Goal: Information Seeking & Learning: Find specific page/section

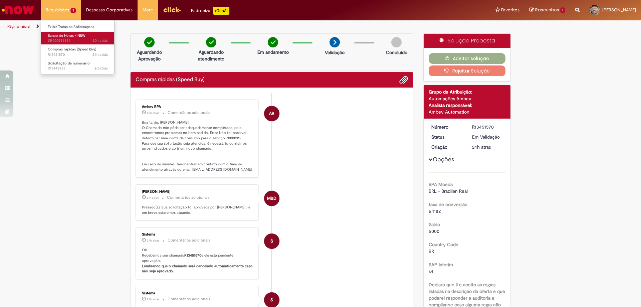
click at [87, 39] on span "20h atrás 20 horas atrás SR000536854" at bounding box center [78, 40] width 60 height 5
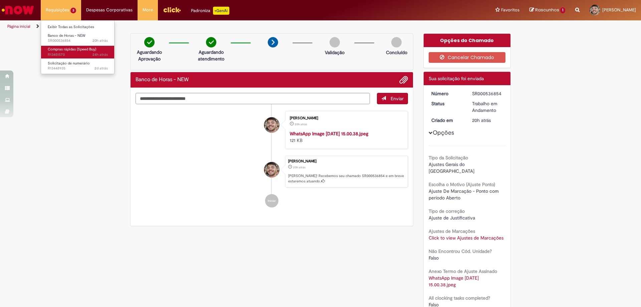
click at [70, 50] on span "Compras rápidas (Speed Buy)" at bounding box center [72, 49] width 48 height 5
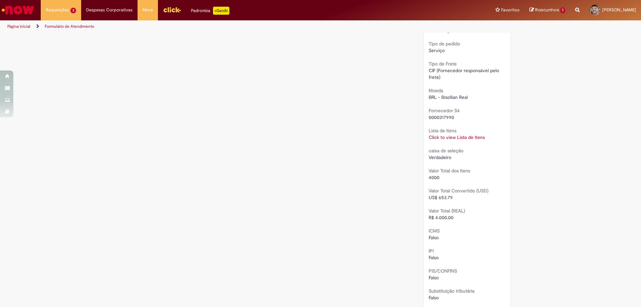
scroll to position [548, 0]
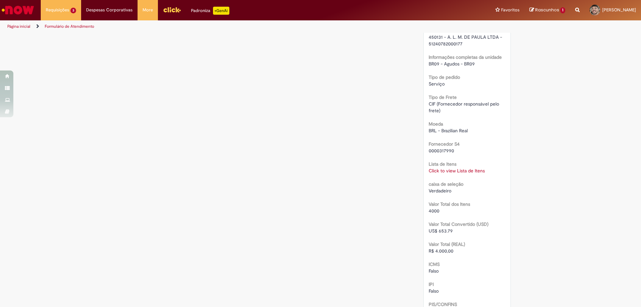
click at [450, 169] on link "Click to view Lista de Itens" at bounding box center [456, 170] width 56 height 6
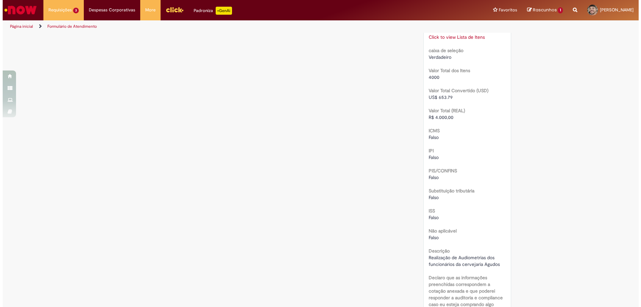
scroll to position [614, 0]
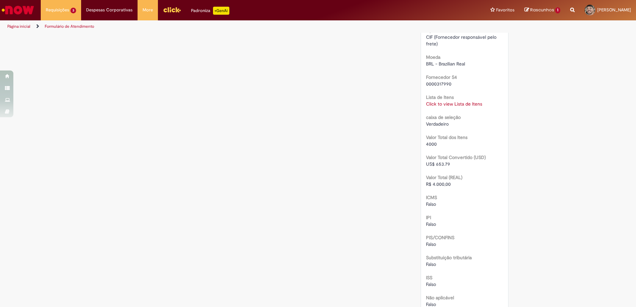
click at [437, 100] on b "Lista de Itens" at bounding box center [440, 97] width 28 height 6
click at [454, 104] on link "Click to view Lista de Itens" at bounding box center [454, 104] width 56 height 6
click at [456, 103] on link "Click to view Lista de Itens" at bounding box center [456, 104] width 56 height 6
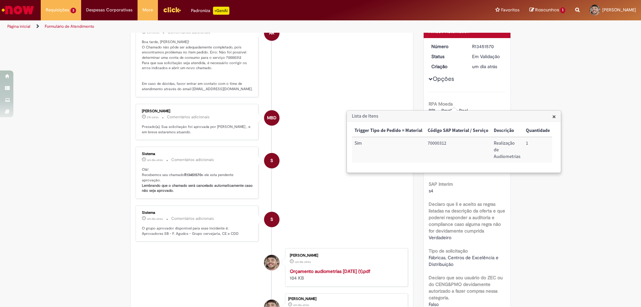
scroll to position [14, 0]
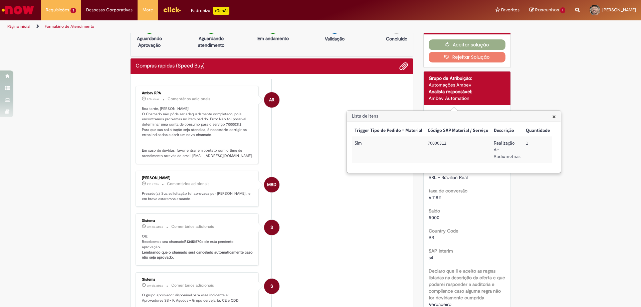
click at [245, 129] on p "Boa tarde, [PERSON_NAME]! O Chamado não pôde ser adequadamente completado, pois…" at bounding box center [197, 132] width 111 height 52
drag, startPoint x: 430, startPoint y: 141, endPoint x: 440, endPoint y: 144, distance: 10.4
click at [440, 144] on td "70000312" at bounding box center [458, 150] width 66 height 26
click at [287, 118] on li "AR Ambev RPA 20h atrás 20 horas atrás Comentários adicionais Boa tarde, Lucas! …" at bounding box center [271, 125] width 272 height 78
drag, startPoint x: 226, startPoint y: 125, endPoint x: 232, endPoint y: 125, distance: 5.7
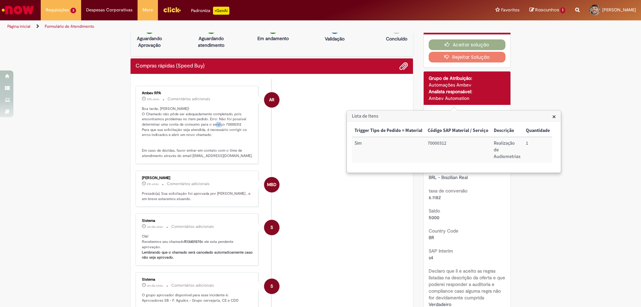
click at [232, 125] on p "Boa tarde, [PERSON_NAME]! O Chamado não pôde ser adequadamente completado, pois…" at bounding box center [197, 132] width 111 height 52
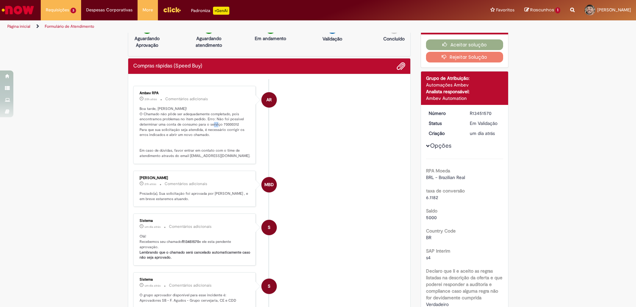
click at [223, 125] on p "Boa tarde, [PERSON_NAME]! O Chamado não pôde ser adequadamente completado, pois…" at bounding box center [194, 132] width 111 height 52
drag, startPoint x: 221, startPoint y: 125, endPoint x: 230, endPoint y: 124, distance: 9.0
click at [230, 124] on p "Boa tarde, [PERSON_NAME]! O Chamado não pôde ser adequadamente completado, pois…" at bounding box center [194, 132] width 111 height 52
click at [277, 123] on li "AR Ambev RPA 20h atrás 20 horas atrás Comentários adicionais Boa tarde, Lucas! …" at bounding box center [269, 125] width 272 height 78
click at [313, 140] on li "AR Ambev RPA 20h atrás 20 horas atrás Comentários adicionais Boa tarde, Lucas! …" at bounding box center [269, 125] width 272 height 78
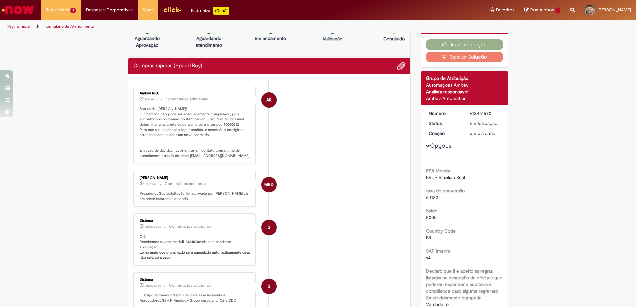
click at [451, 59] on button "Rejeitar Solução" at bounding box center [464, 57] width 77 height 11
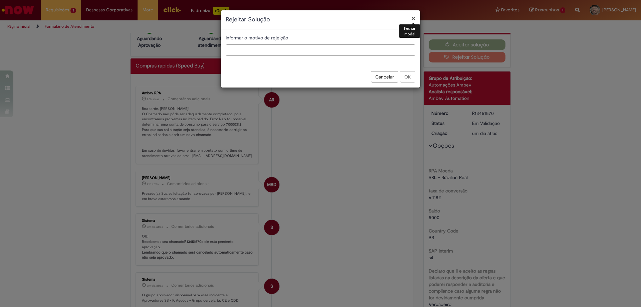
click at [328, 50] on input "text" at bounding box center [321, 49] width 190 height 11
type input "*"
paste input "*********"
type input "**********"
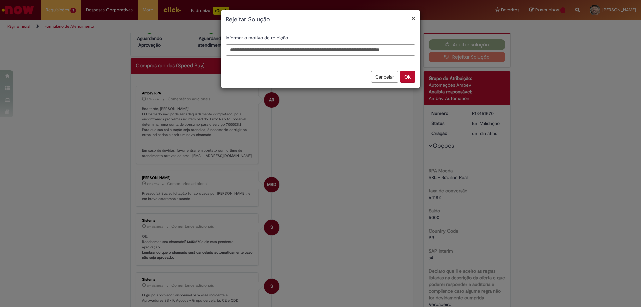
click at [409, 76] on button "OK" at bounding box center [407, 76] width 15 height 11
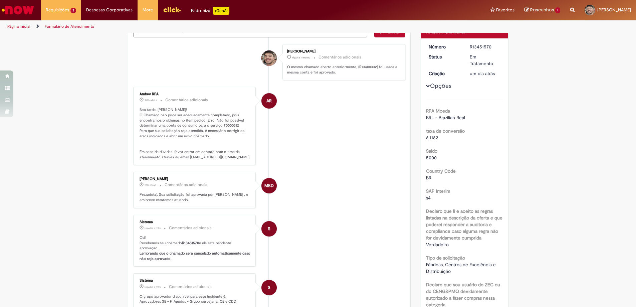
scroll to position [0, 0]
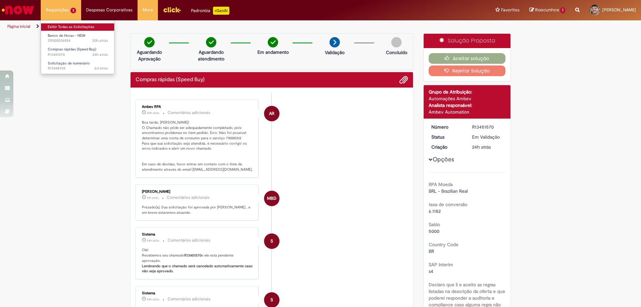
click at [69, 29] on link "Exibir Todas as Solicitações" at bounding box center [77, 26] width 73 height 7
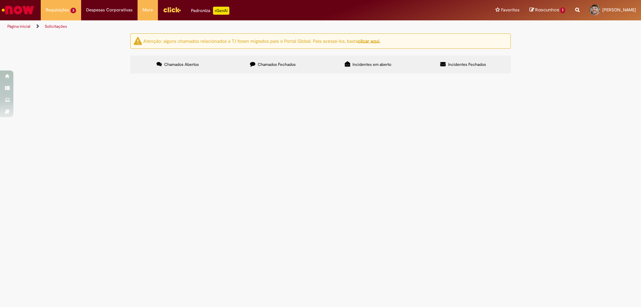
click at [282, 66] on span "Chamados Fechados" at bounding box center [277, 64] width 38 height 5
click at [0, 0] on span "Pesquisar" at bounding box center [0, 0] width 0 height 0
click at [0, 0] on div at bounding box center [0, 0] width 0 height 0
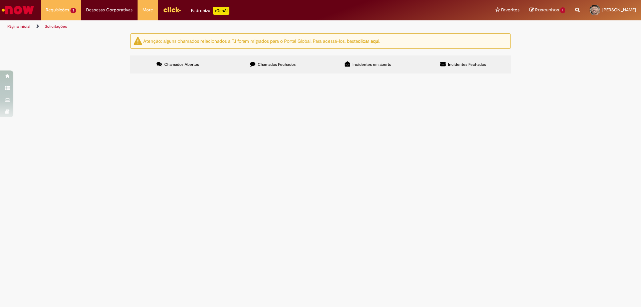
click at [0, 0] on span "Realização de Audiometria dos funcionários da cervejaria Agudos" at bounding box center [0, 0] width 0 height 0
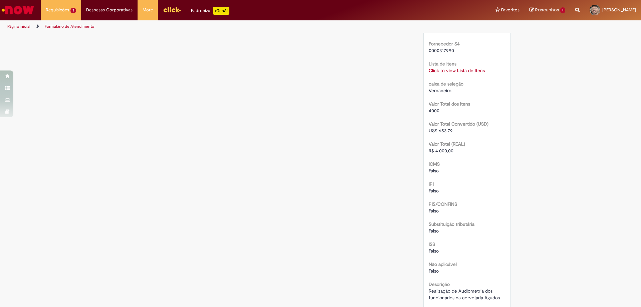
scroll to position [530, 0]
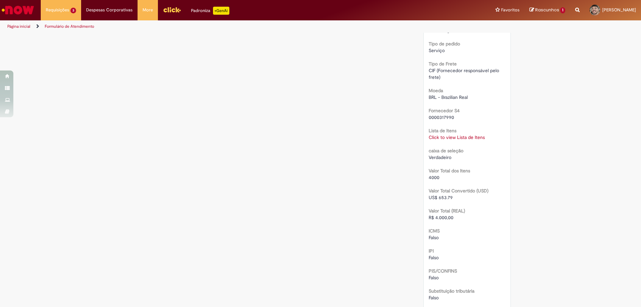
click at [457, 139] on link "Click to view Lista de Itens" at bounding box center [456, 137] width 56 height 6
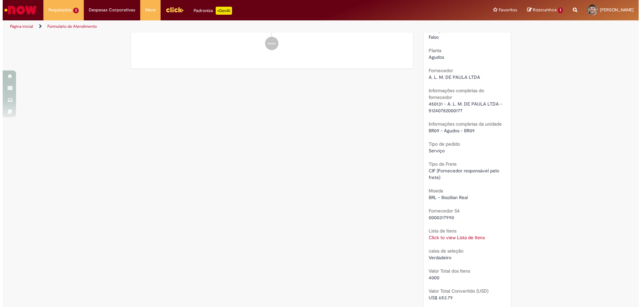
scroll to position [463, 0]
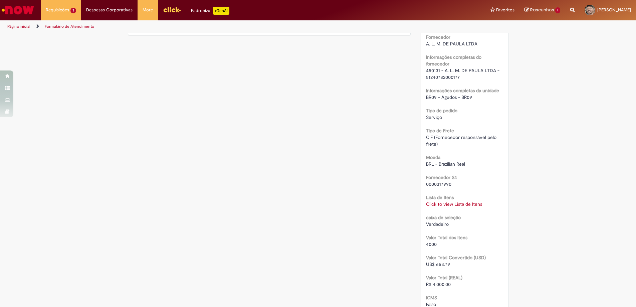
click at [461, 204] on link "Click to view Lista de Itens" at bounding box center [454, 204] width 56 height 6
click at [453, 204] on link "Click to view Lista de Itens" at bounding box center [456, 204] width 56 height 6
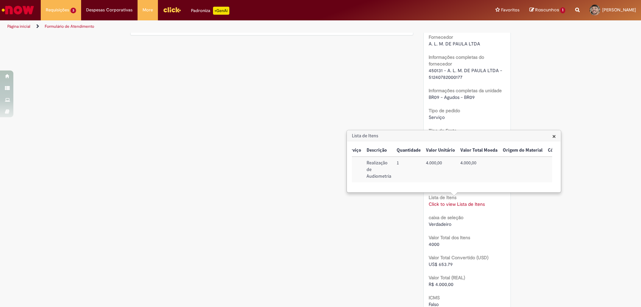
scroll to position [0, 0]
click at [328, 94] on div "Verificar Código de Barras Aguardando Aprovação Aguardando atendimento Em andam…" at bounding box center [320, 72] width 390 height 1003
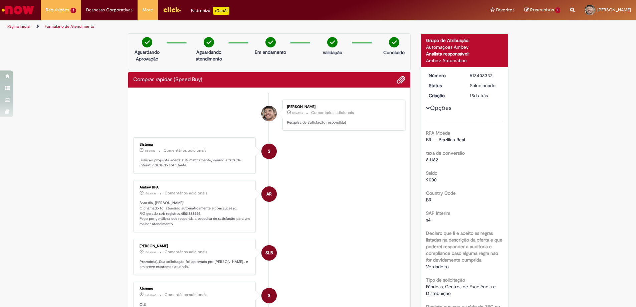
click at [476, 76] on div "R13408332" at bounding box center [484, 75] width 31 height 7
copy div "R13408332"
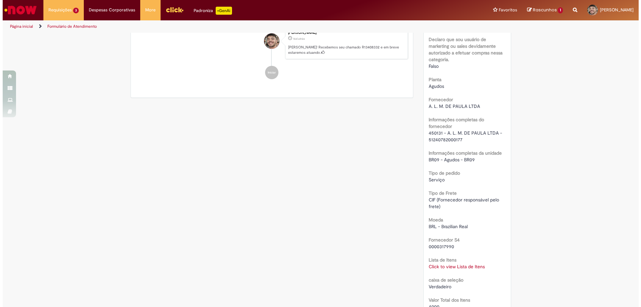
scroll to position [467, 0]
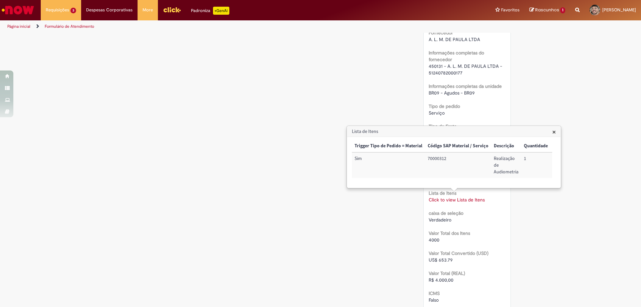
click at [556, 129] on span "×" at bounding box center [554, 131] width 4 height 9
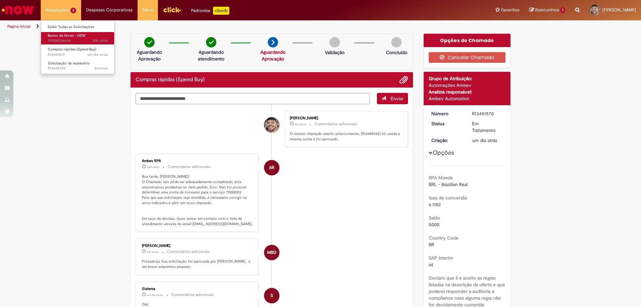
click at [76, 35] on span "Banco de Horas - NEW" at bounding box center [67, 35] width 38 height 5
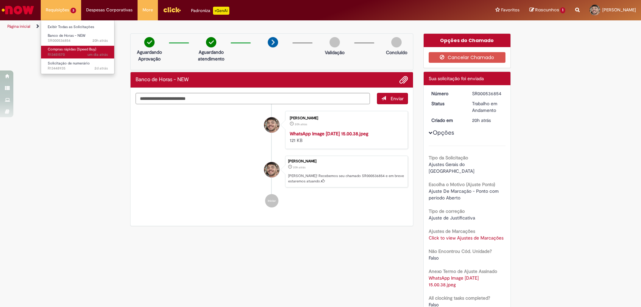
click at [61, 50] on span "Compras rápidas (Speed Buy)" at bounding box center [72, 49] width 48 height 5
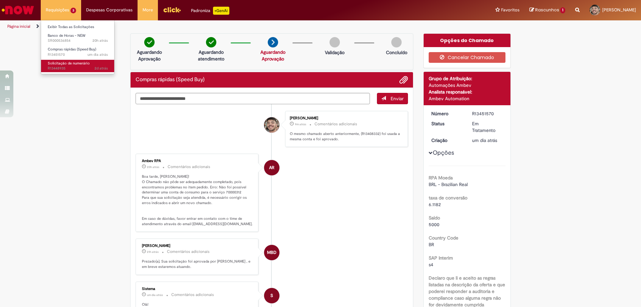
click at [65, 67] on span "2d atrás 2 dias atrás R13448935" at bounding box center [78, 68] width 60 height 5
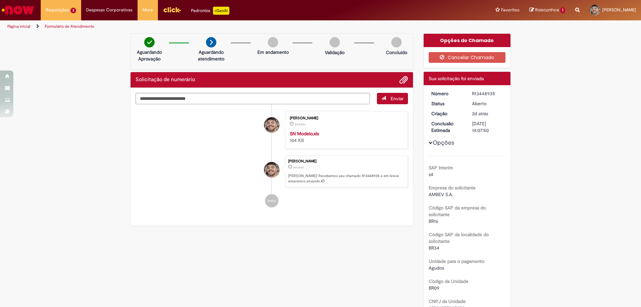
click at [303, 132] on strong "SN Modelo.xls" at bounding box center [304, 133] width 29 height 6
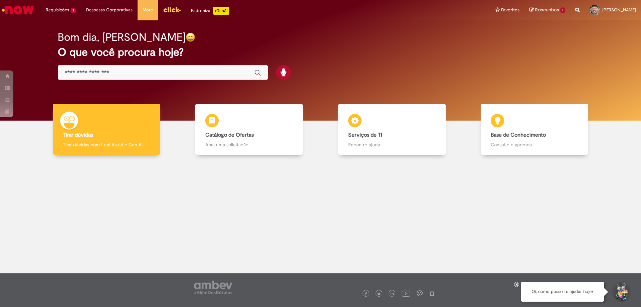
click at [195, 76] on input "Basta digitar aqui" at bounding box center [156, 73] width 183 height 8
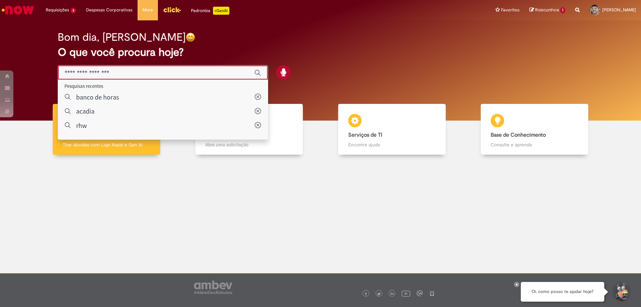
click at [194, 70] on input "Basta digitar aqui" at bounding box center [156, 73] width 183 height 8
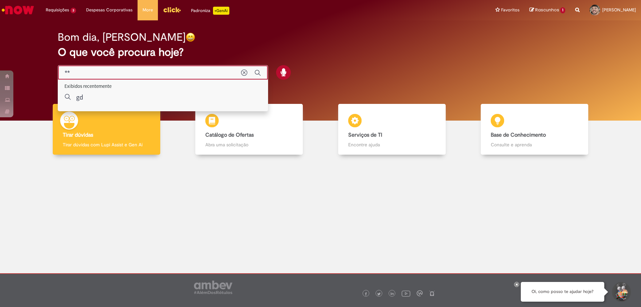
type input "**"
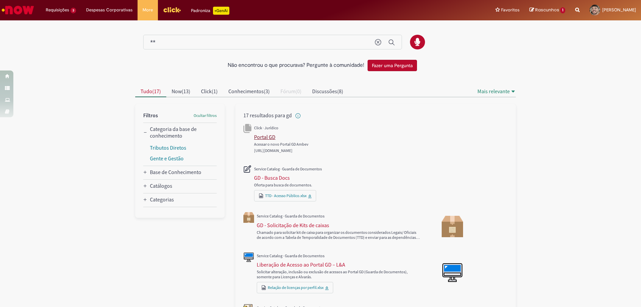
click at [267, 136] on div "Portal GD" at bounding box center [264, 136] width 21 height 7
click at [271, 180] on div "GD - Busca Docs" at bounding box center [272, 177] width 36 height 7
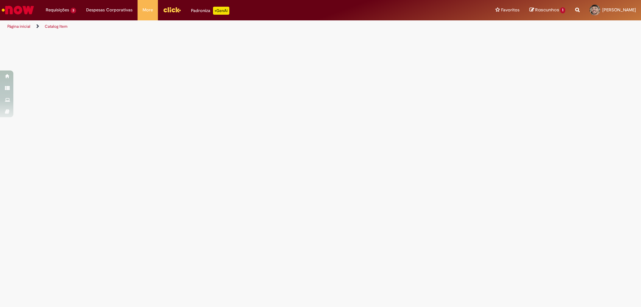
click at [271, 175] on main "Catalog Item Tire dúvidas com LupiAssist +GenAI Oi! Eu sou LupiAssist, uma Inte…" at bounding box center [320, 170] width 641 height 274
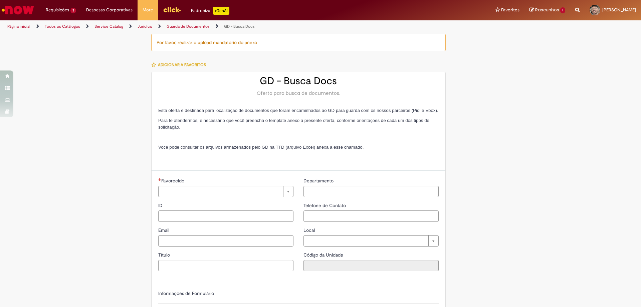
type input "********"
type input "**********"
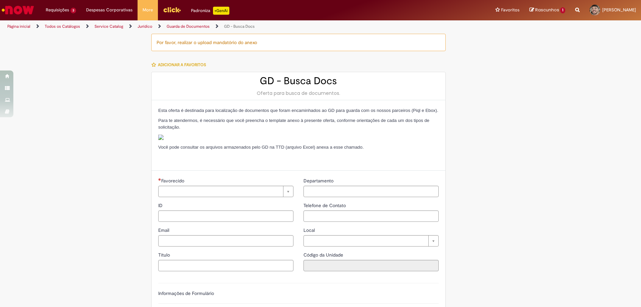
type input "****"
type input "**********"
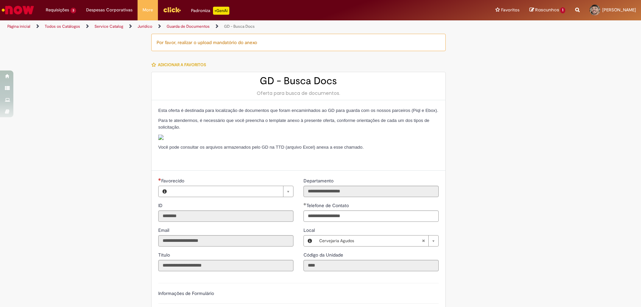
type input "**********"
